Goal: Task Accomplishment & Management: Use online tool/utility

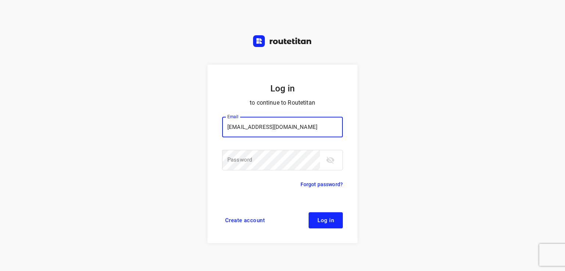
type input "[EMAIL_ADDRESS][DOMAIN_NAME]"
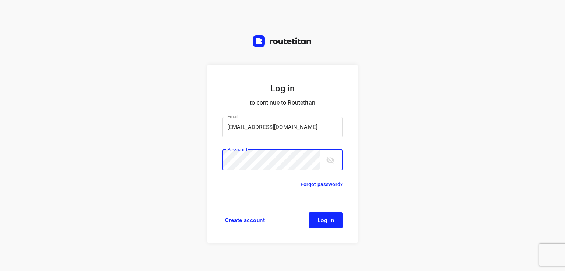
click at [309, 213] on button "Log in" at bounding box center [326, 221] width 34 height 16
